Goal: Information Seeking & Learning: Learn about a topic

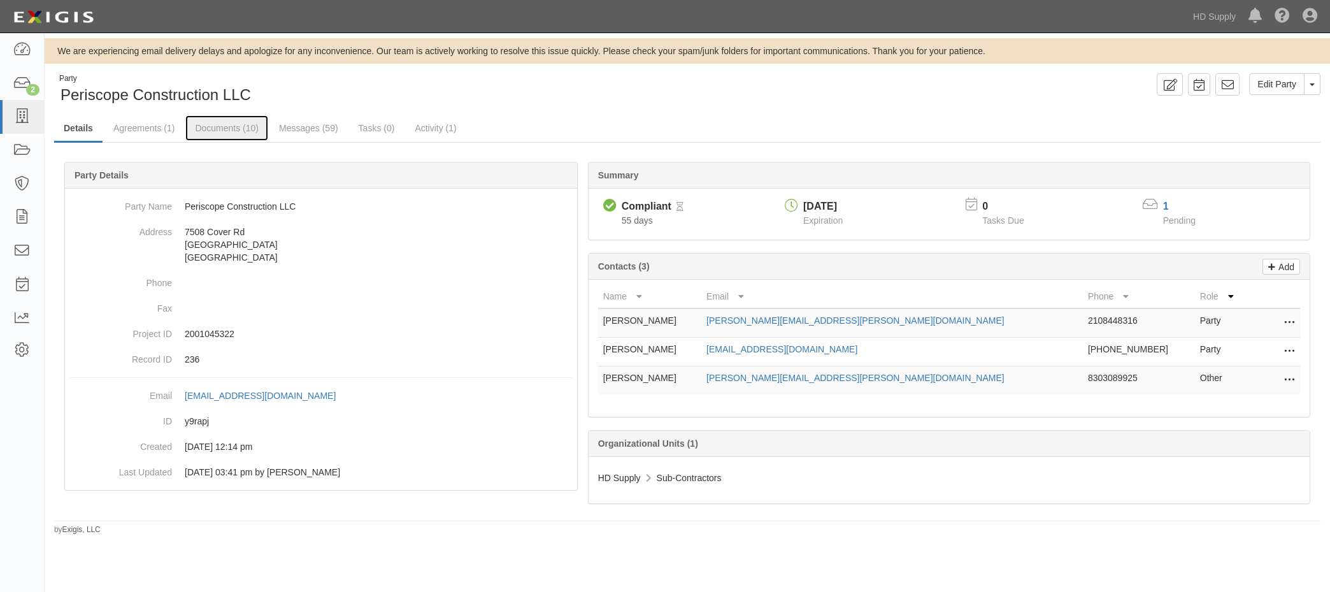
click at [207, 122] on link "Documents (10)" at bounding box center [226, 127] width 83 height 25
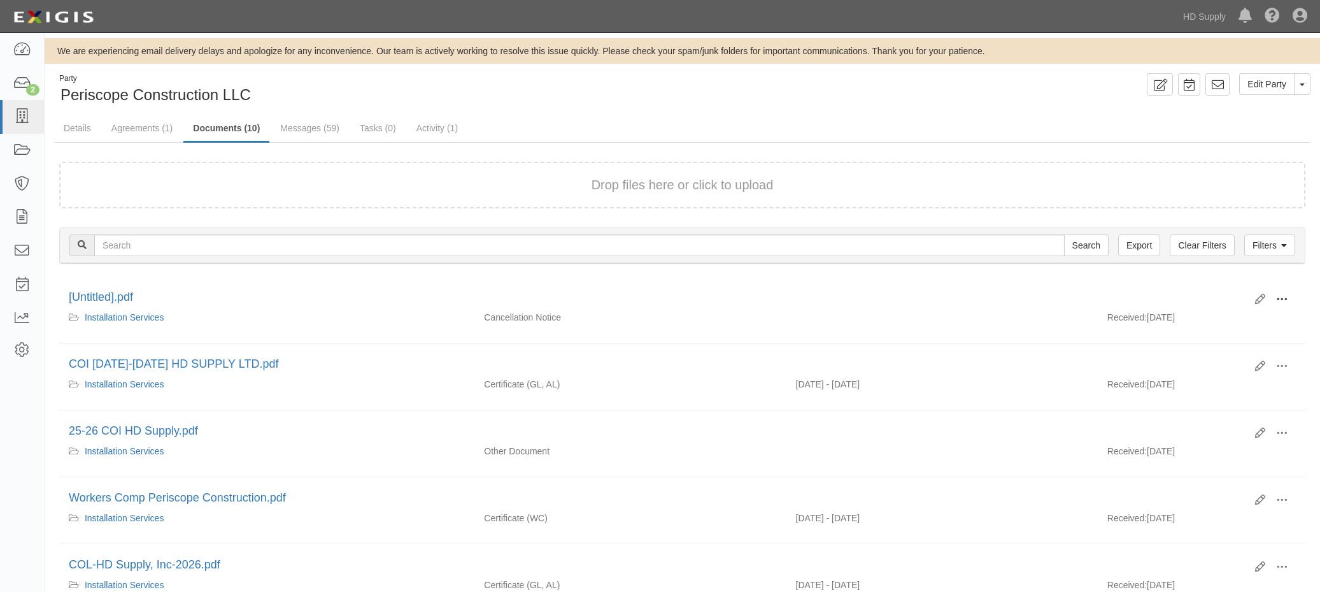
click at [1283, 295] on span at bounding box center [1281, 299] width 11 height 11
click at [1220, 318] on link "View" at bounding box center [1220, 317] width 101 height 23
click at [1285, 364] on span at bounding box center [1281, 365] width 11 height 11
click at [1216, 387] on link "View" at bounding box center [1220, 384] width 101 height 23
click at [145, 125] on link "Agreements (1)" at bounding box center [142, 127] width 80 height 25
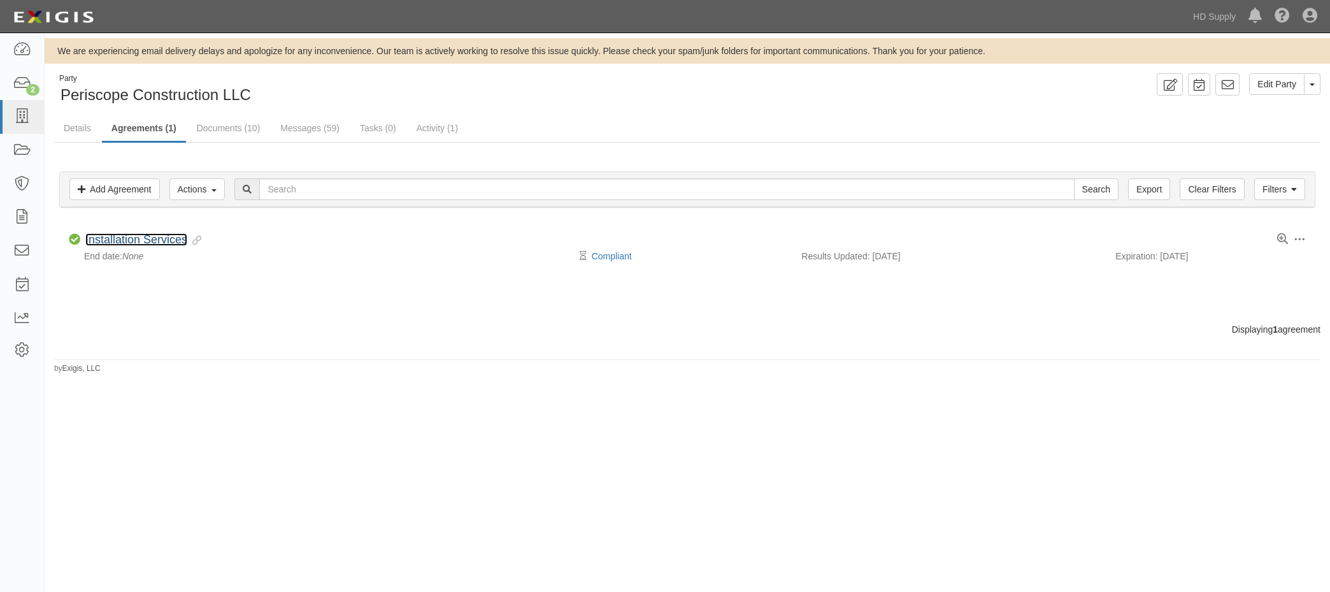
click at [122, 242] on link "Installation Services" at bounding box center [136, 239] width 102 height 13
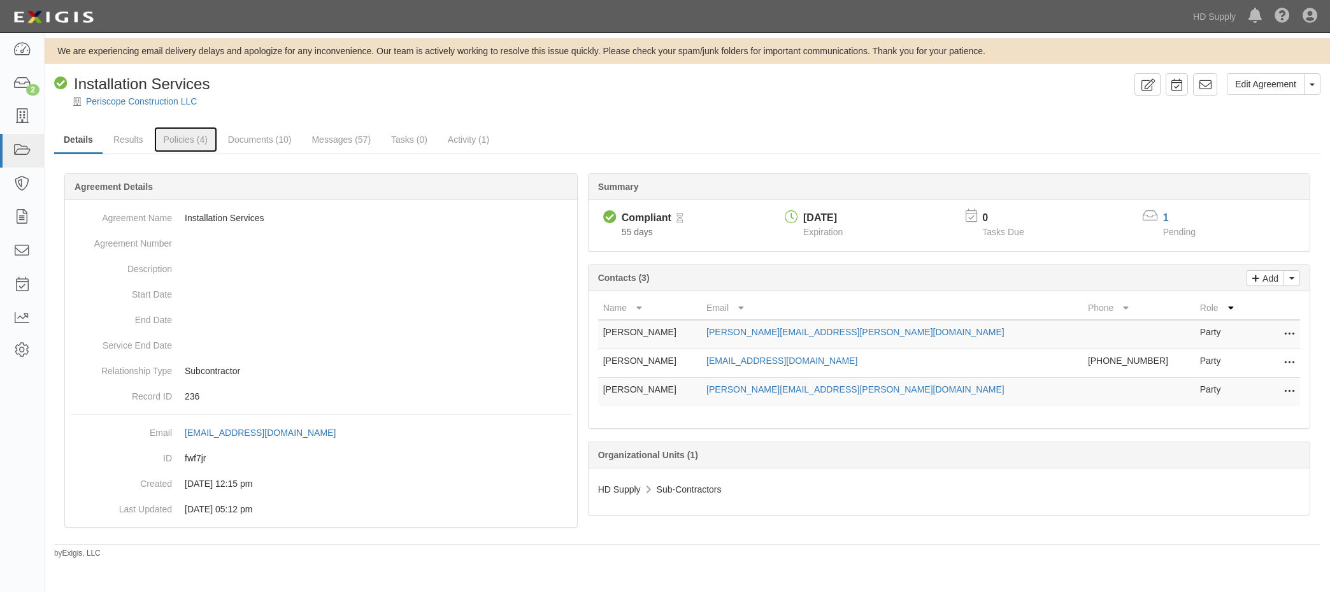
click at [170, 141] on link "Policies (4)" at bounding box center [185, 139] width 63 height 25
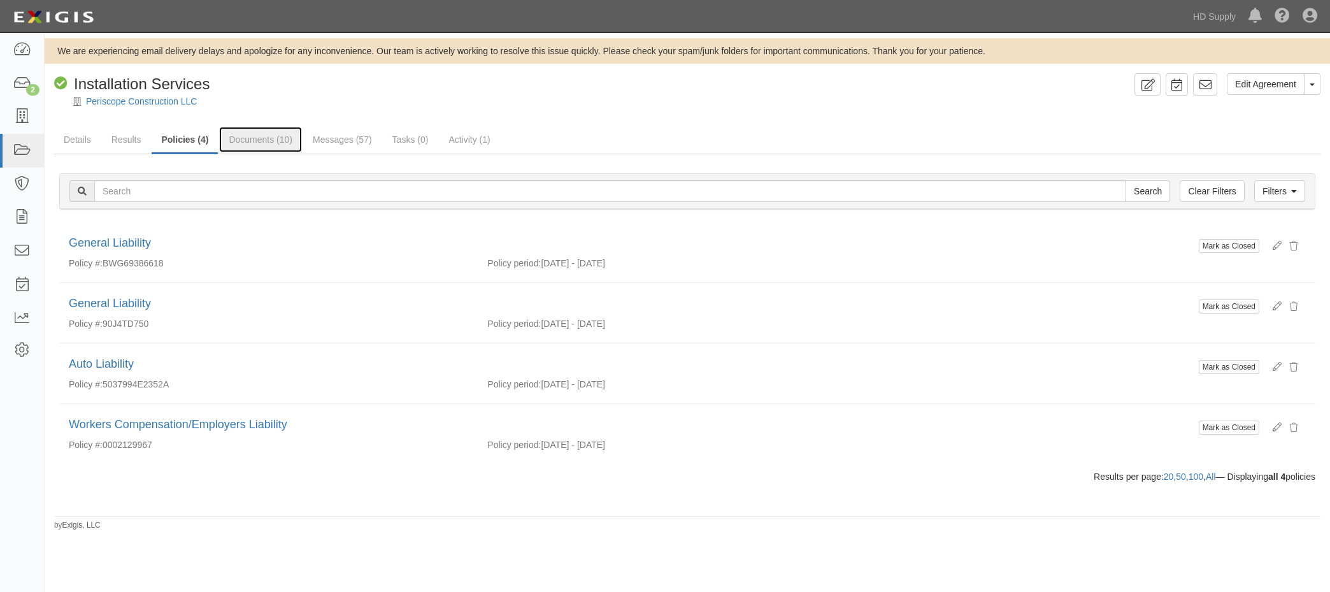
click at [251, 132] on link "Documents (10)" at bounding box center [260, 139] width 83 height 25
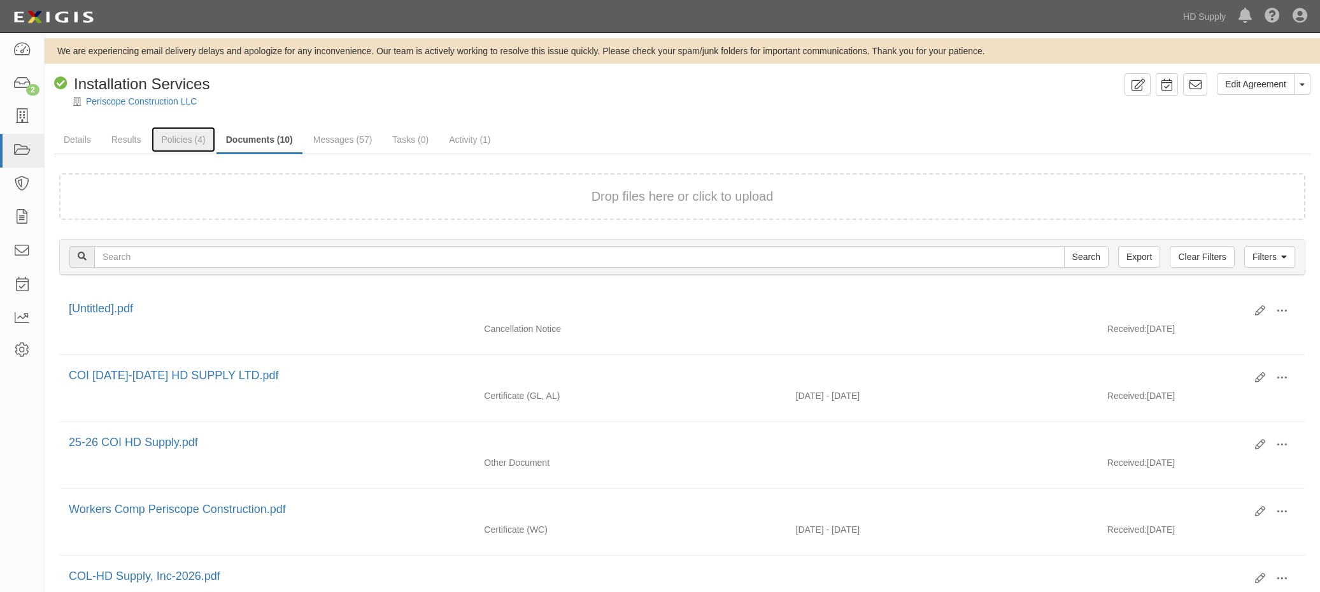
click at [170, 139] on link "Policies (4)" at bounding box center [183, 139] width 63 height 25
